Goal: Task Accomplishment & Management: Use online tool/utility

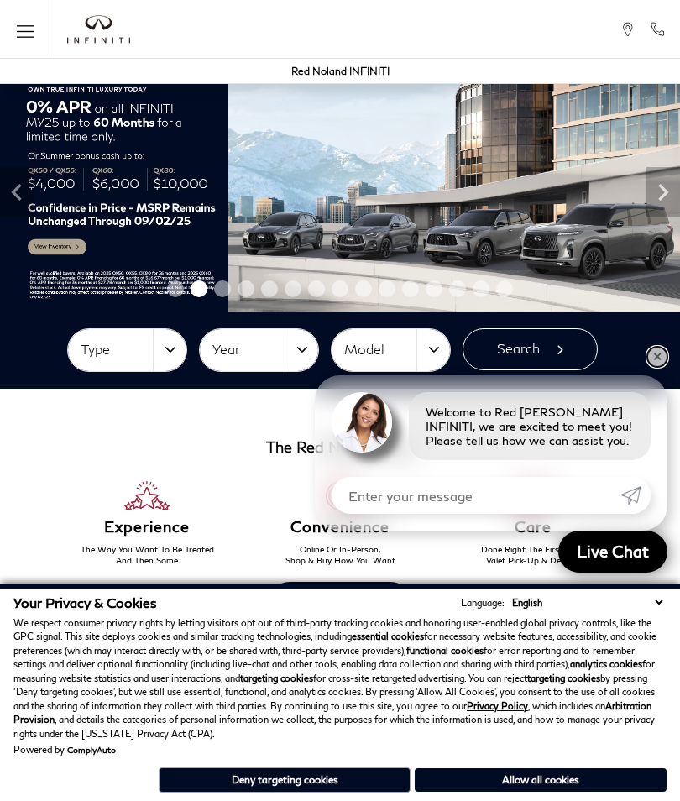
click at [652, 361] on link "✕" at bounding box center [658, 357] width 20 height 20
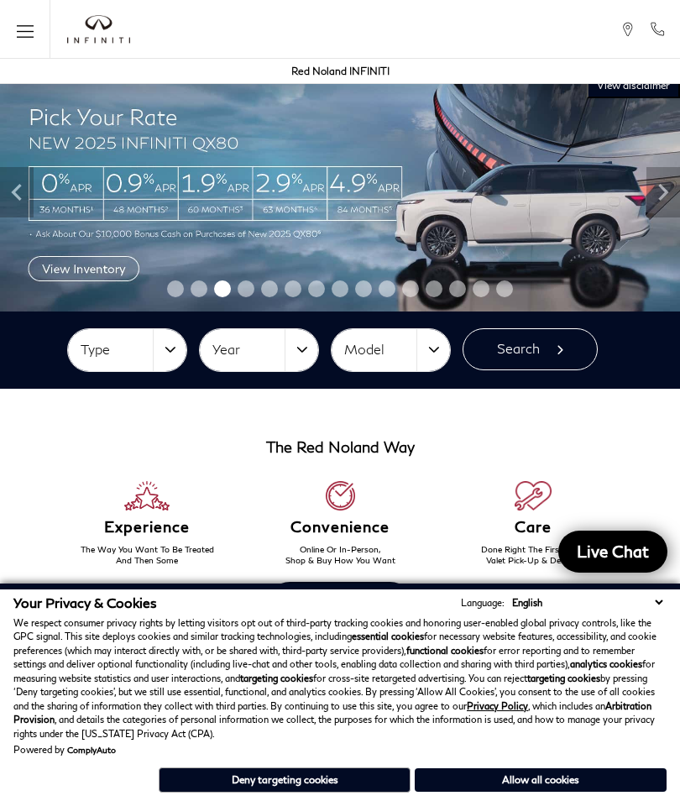
click at [18, 29] on icon "Open the main navigation menu" at bounding box center [25, 31] width 17 height 21
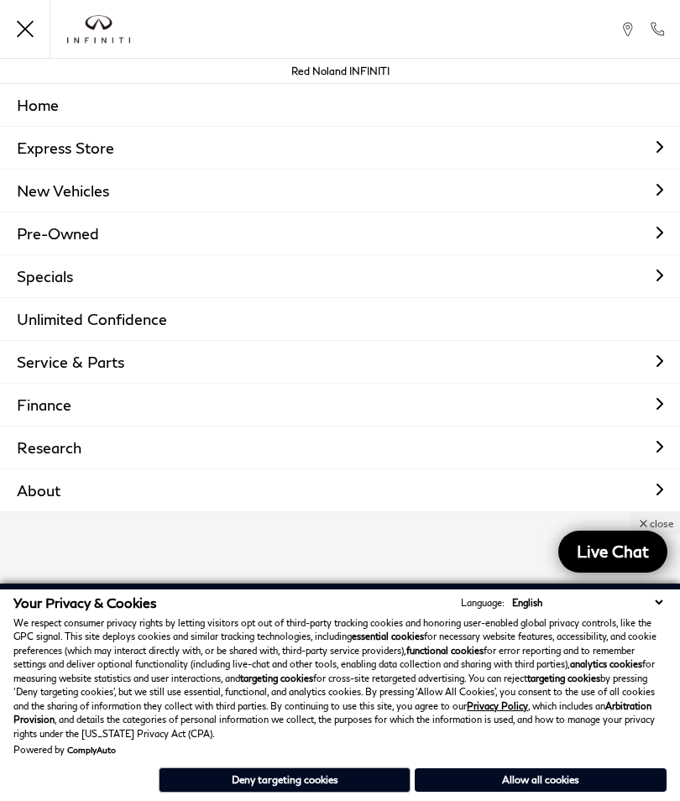
click at [53, 365] on link "Service & Parts" at bounding box center [340, 362] width 680 height 42
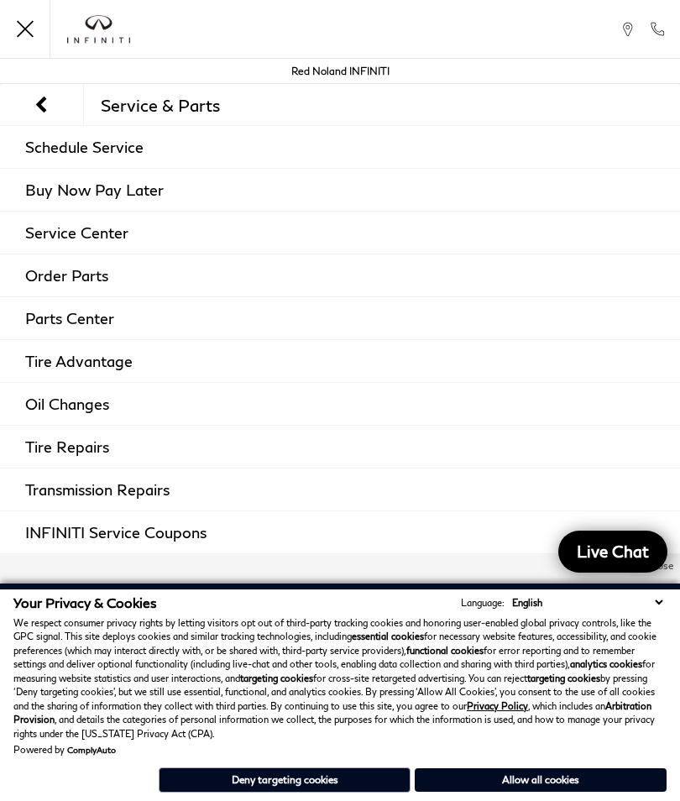
click at [66, 153] on link "Schedule Service" at bounding box center [340, 147] width 680 height 42
click at [62, 155] on link "Schedule Service" at bounding box center [340, 147] width 680 height 42
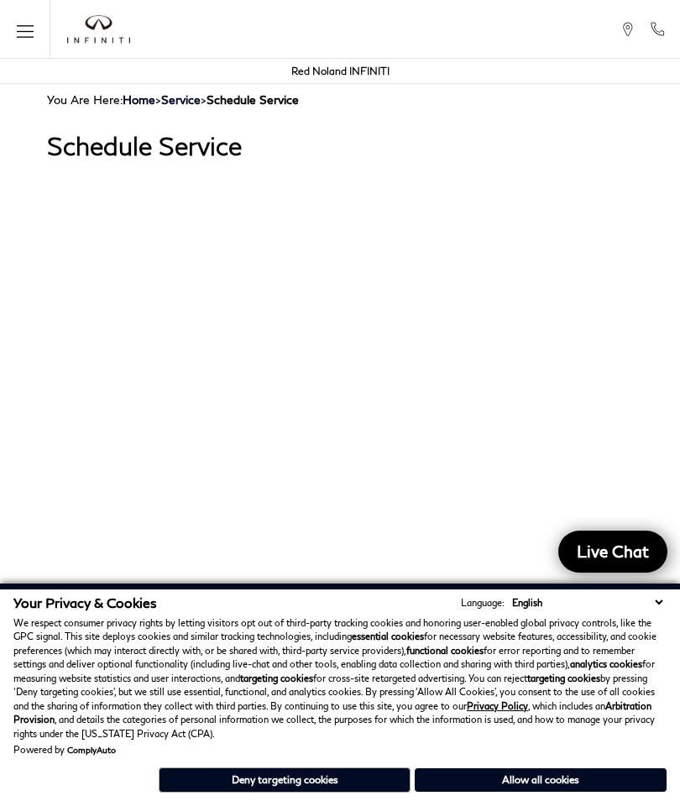
click at [544, 773] on button "Allow all cookies" at bounding box center [541, 781] width 252 height 24
